Goal: Check status: Check status

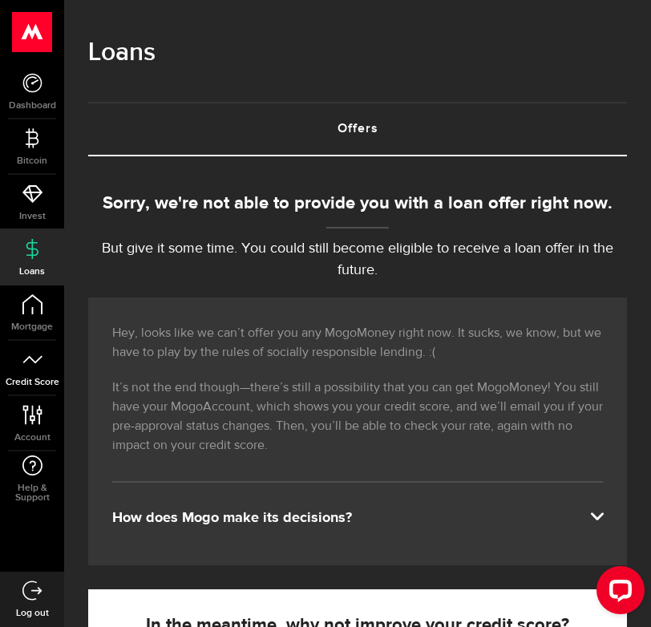
click at [31, 365] on icon at bounding box center [32, 359] width 20 height 20
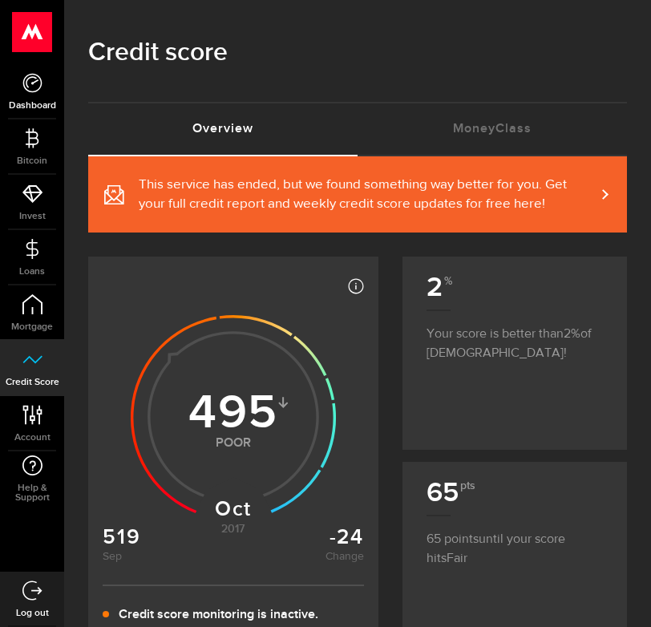
click at [30, 96] on link "Dashboard" at bounding box center [32, 91] width 64 height 54
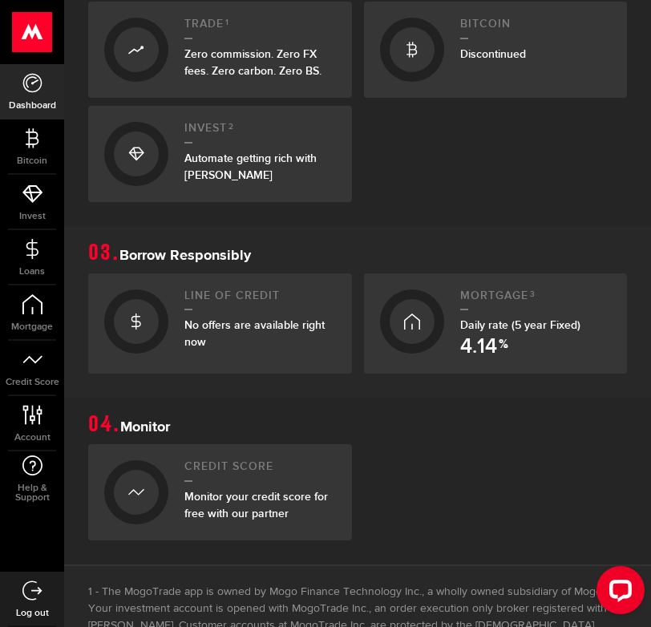
scroll to position [616, 0]
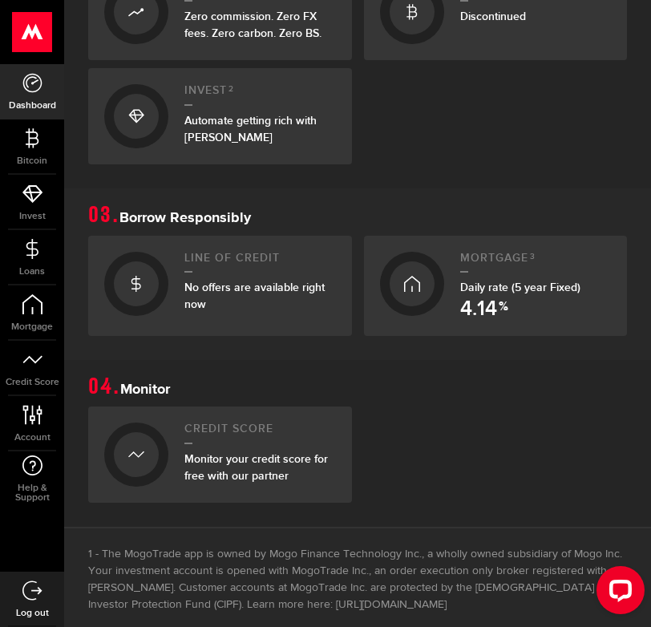
click at [277, 288] on span "No offers are available right now" at bounding box center [254, 296] width 140 height 30
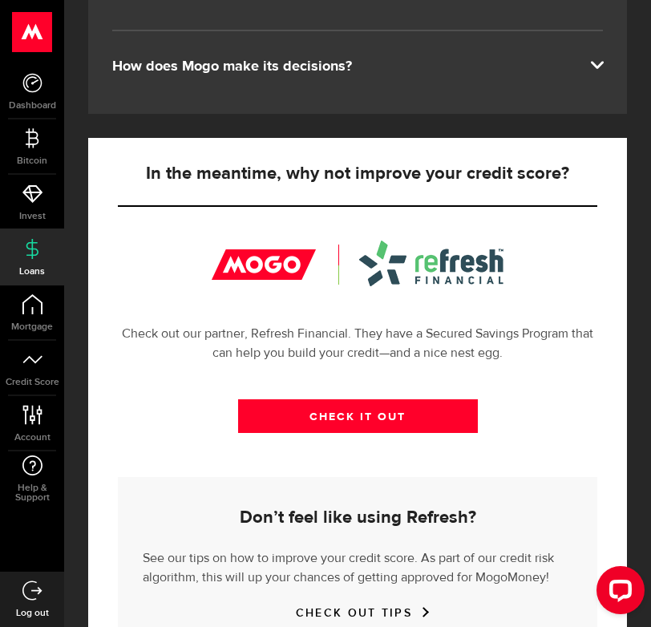
scroll to position [581, 0]
